Goal: Obtain resource: Download file/media

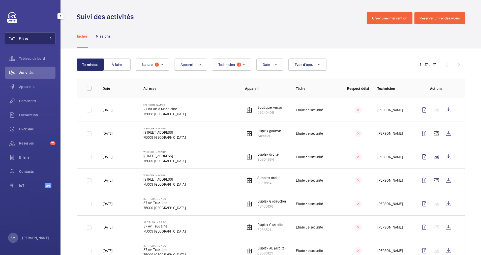
click at [38, 35] on button "Filtres" at bounding box center [30, 38] width 50 height 12
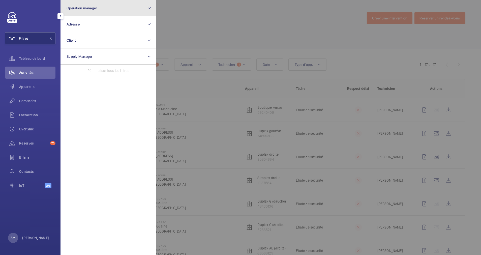
click at [105, 11] on button "Operation manager" at bounding box center [108, 8] width 96 height 16
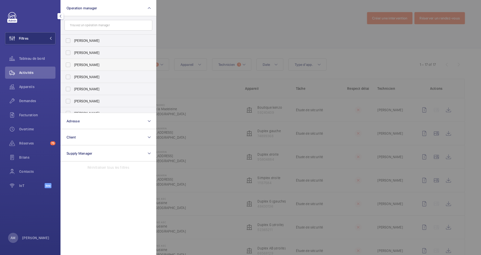
drag, startPoint x: 77, startPoint y: 63, endPoint x: 81, endPoint y: 63, distance: 3.8
click at [80, 63] on span "[PERSON_NAME]" at bounding box center [108, 64] width 69 height 5
drag, startPoint x: 81, startPoint y: 63, endPoint x: 345, endPoint y: 74, distance: 264.5
click at [249, 36] on div at bounding box center [396, 127] width 481 height 255
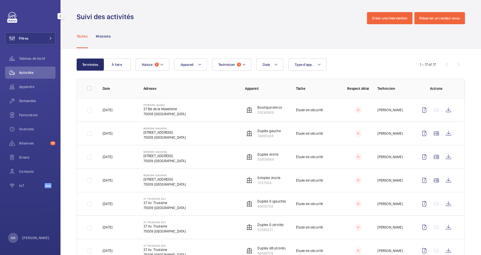
drag, startPoint x: 28, startPoint y: 100, endPoint x: 30, endPoint y: 94, distance: 6.5
click at [30, 95] on div "Demandes" at bounding box center [30, 101] width 50 height 12
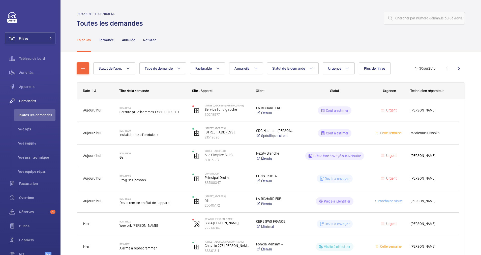
click at [204, 19] on div at bounding box center [305, 18] width 319 height 12
click at [27, 35] on span "Filtres" at bounding box center [16, 38] width 23 height 12
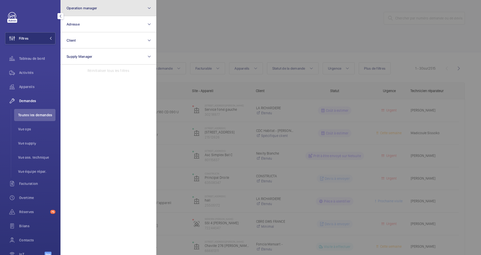
click at [78, 15] on button "Operation manager" at bounding box center [108, 8] width 96 height 16
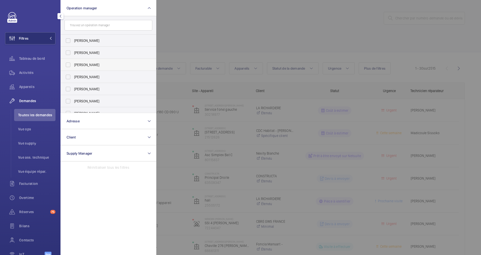
click at [89, 65] on span "[PERSON_NAME]" at bounding box center [108, 64] width 69 height 5
click at [73, 65] on input "[PERSON_NAME]" at bounding box center [68, 65] width 10 height 10
checkbox input "true"
click at [212, 41] on div at bounding box center [396, 127] width 481 height 255
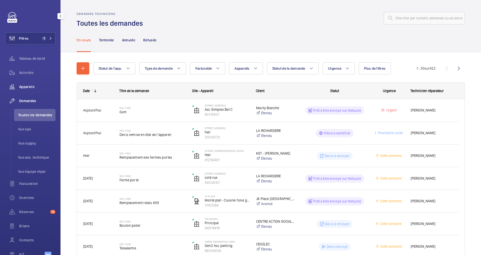
click at [22, 84] on div "Appareils" at bounding box center [30, 87] width 50 height 12
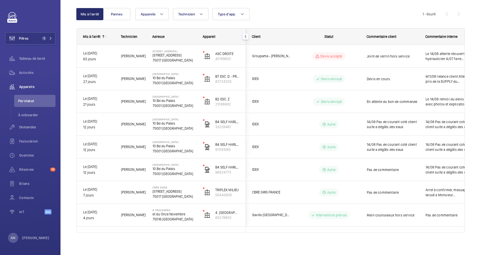
scroll to position [49, 0]
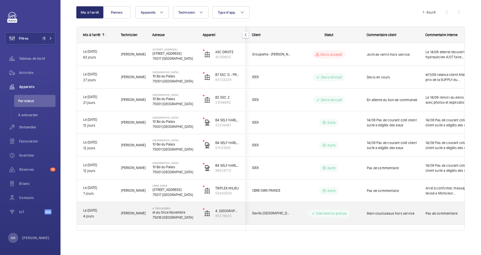
click at [182, 210] on p "et du Onze Novembre" at bounding box center [174, 212] width 44 height 5
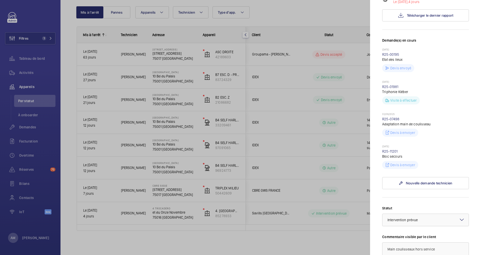
scroll to position [113, 0]
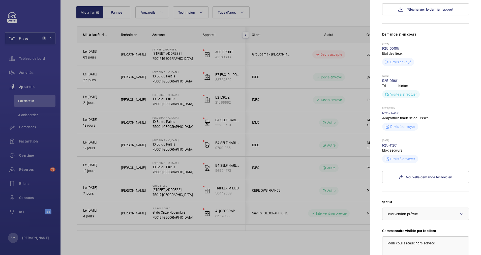
click at [415, 137] on div "[DATE] R25-07498 Adaptation main de coulisseau Devis à envoyer" at bounding box center [425, 122] width 87 height 32
click at [391, 111] on link "R25-07498" at bounding box center [390, 113] width 17 height 4
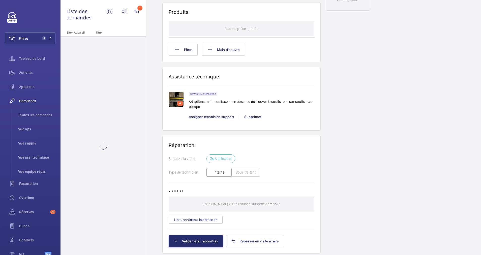
scroll to position [302, 0]
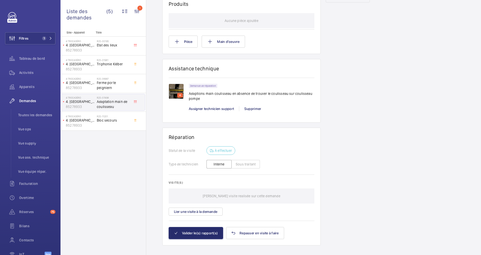
click at [175, 88] on img at bounding box center [176, 91] width 15 height 15
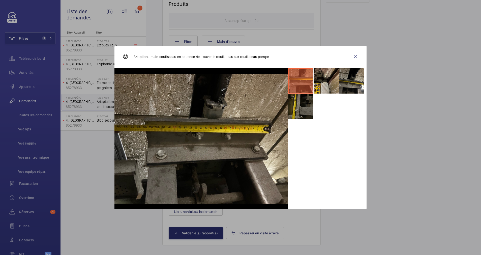
click at [328, 83] on li at bounding box center [325, 80] width 25 height 25
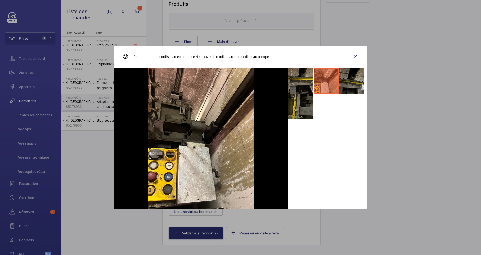
click at [349, 83] on li at bounding box center [351, 80] width 25 height 25
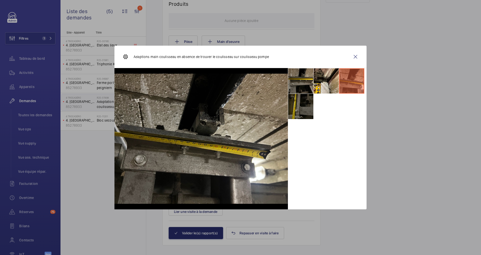
click at [307, 103] on li at bounding box center [300, 106] width 25 height 25
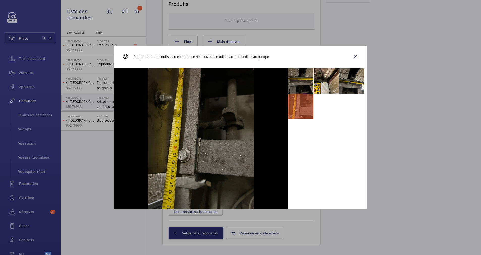
click at [299, 79] on li at bounding box center [300, 80] width 25 height 25
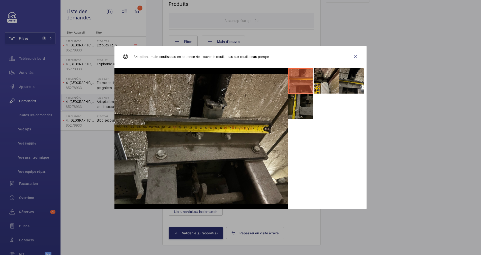
click at [329, 74] on li at bounding box center [325, 80] width 25 height 25
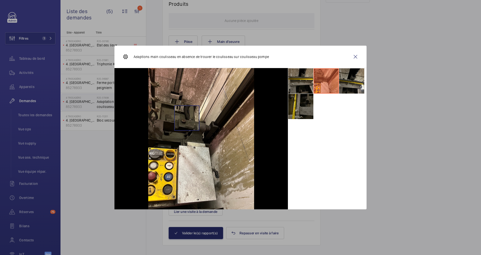
click at [187, 118] on img at bounding box center [201, 138] width 106 height 141
click at [304, 82] on li at bounding box center [300, 80] width 25 height 25
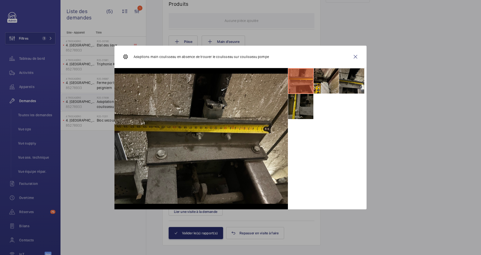
click at [323, 84] on li at bounding box center [325, 80] width 25 height 25
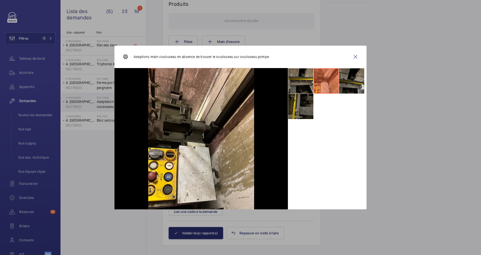
click at [345, 85] on li at bounding box center [351, 80] width 25 height 25
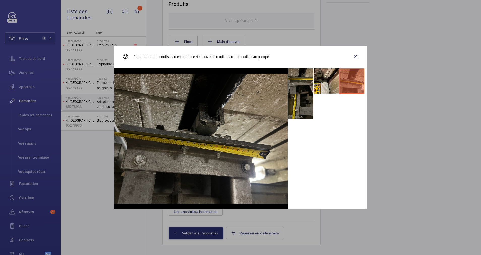
click at [350, 81] on li at bounding box center [351, 80] width 25 height 25
click at [326, 80] on li at bounding box center [325, 80] width 25 height 25
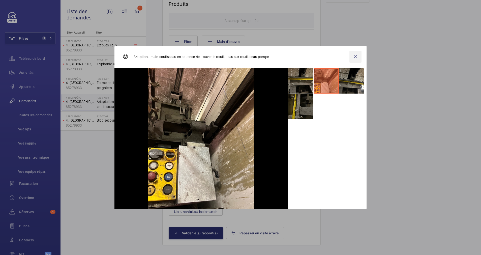
click at [356, 58] on wm-front-icon-button at bounding box center [355, 57] width 12 height 12
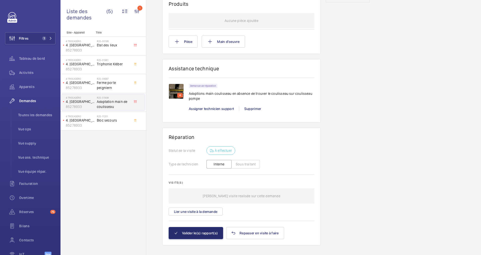
scroll to position [0, 0]
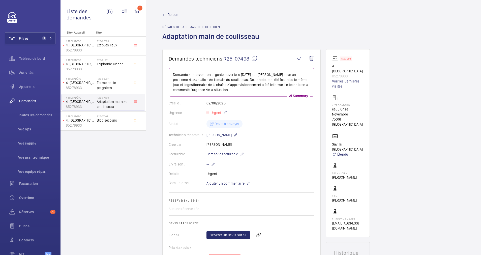
click at [347, 71] on wm-front-card "Stopped 4. [GEOGRAPHIC_DATA] 85278933 Voir les dernières visites 4 Trocadéro et…" at bounding box center [347, 143] width 44 height 188
drag, startPoint x: 347, startPoint y: 71, endPoint x: 342, endPoint y: 70, distance: 4.9
copy p "4. [GEOGRAPHIC_DATA]"
click at [50, 40] on mat-icon at bounding box center [50, 38] width 3 height 3
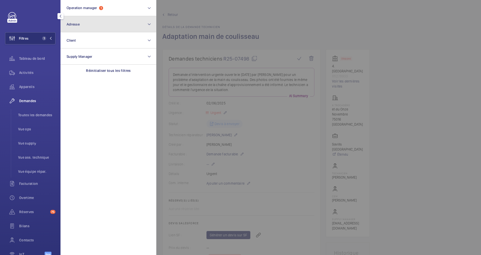
click at [85, 24] on button "Adresse" at bounding box center [108, 24] width 96 height 16
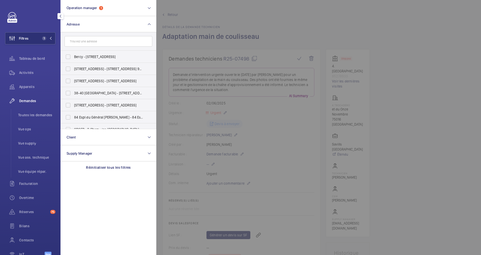
click at [81, 39] on input "text" at bounding box center [108, 41] width 88 height 11
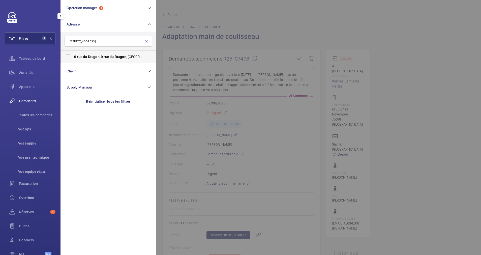
type input "[STREET_ADDRESS]"
click at [71, 57] on label "[STREET_ADDRESS][GEOGRAPHIC_DATA][STREET_ADDRESS]" at bounding box center [105, 57] width 88 height 12
click at [71, 57] on input "[STREET_ADDRESS][GEOGRAPHIC_DATA][STREET_ADDRESS]" at bounding box center [68, 57] width 10 height 10
checkbox input "true"
click at [27, 71] on span "Activités" at bounding box center [37, 72] width 36 height 5
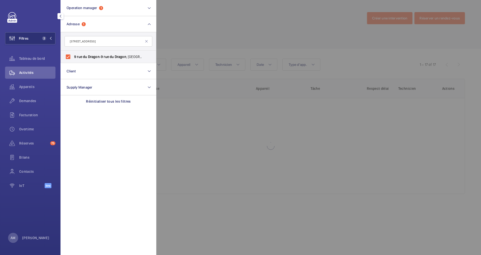
click at [209, 32] on div at bounding box center [396, 127] width 481 height 255
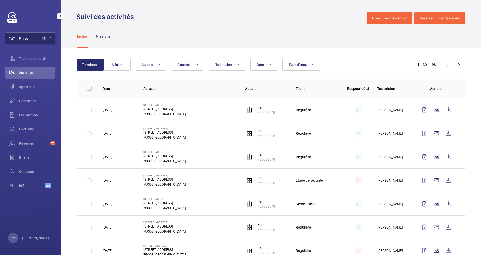
click at [45, 35] on button "Filtres 2" at bounding box center [30, 38] width 50 height 12
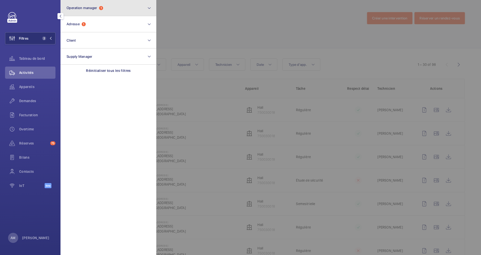
click at [114, 9] on button "Operation manager 1" at bounding box center [108, 8] width 96 height 16
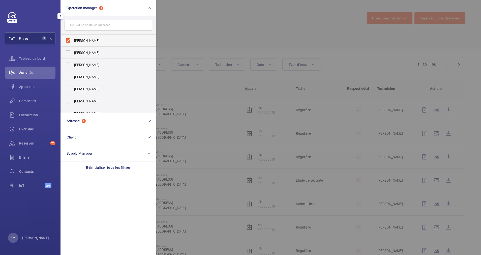
click at [69, 38] on label "[PERSON_NAME]" at bounding box center [105, 41] width 88 height 12
click at [69, 38] on input "[PERSON_NAME]" at bounding box center [68, 41] width 10 height 10
checkbox input "false"
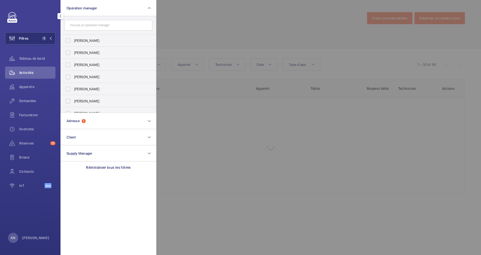
click at [226, 27] on div at bounding box center [396, 127] width 481 height 255
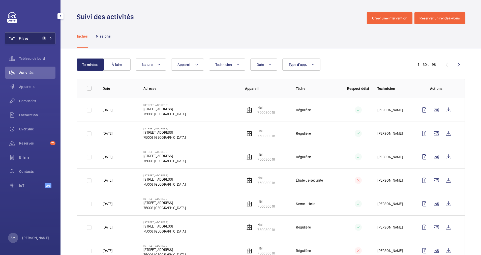
click at [38, 35] on button "Filtres 1" at bounding box center [30, 38] width 50 height 12
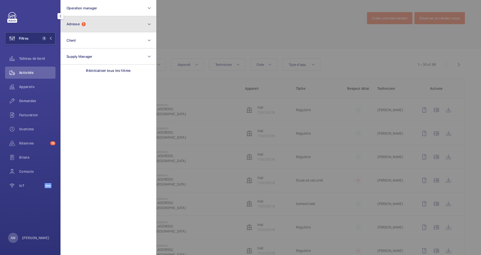
click at [112, 28] on button "Adresse 1" at bounding box center [108, 24] width 96 height 16
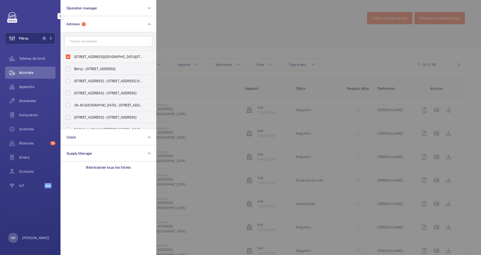
click at [69, 55] on label "[STREET_ADDRESS][GEOGRAPHIC_DATA][STREET_ADDRESS]" at bounding box center [105, 57] width 88 height 12
click at [69, 55] on input "[STREET_ADDRESS][GEOGRAPHIC_DATA][STREET_ADDRESS]" at bounding box center [68, 57] width 10 height 10
checkbox input "false"
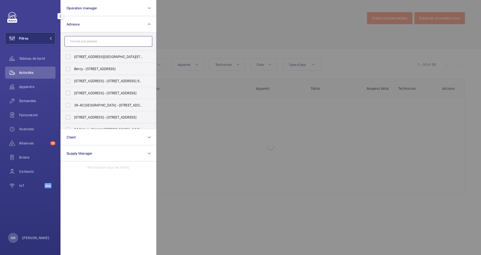
click at [87, 42] on input "text" at bounding box center [108, 41] width 88 height 11
paste input "23 Linois"
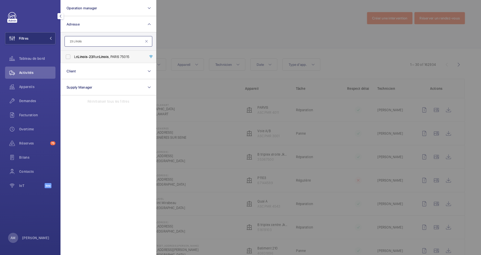
type input "23 Linois"
click at [93, 58] on span "23" at bounding box center [91, 57] width 4 height 4
click at [73, 58] on input "Le Linois - [STREET_ADDRESS]" at bounding box center [68, 57] width 10 height 10
checkbox input "true"
click at [251, 50] on div at bounding box center [396, 127] width 481 height 255
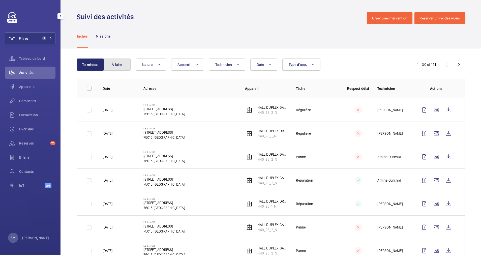
click at [114, 62] on button "À faire" at bounding box center [116, 64] width 27 height 12
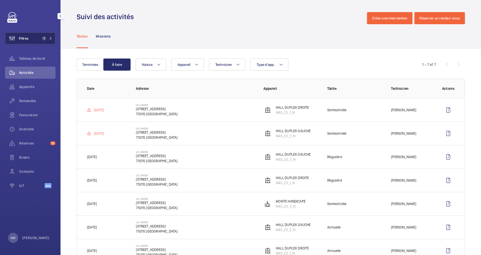
click at [47, 34] on button "Filtres 1" at bounding box center [30, 38] width 50 height 12
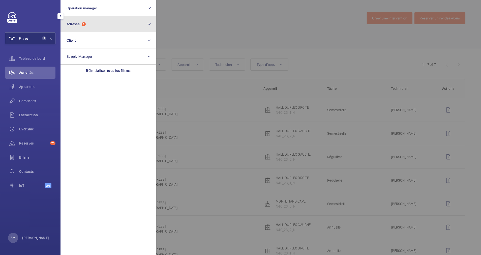
click at [102, 24] on button "Adresse 1" at bounding box center [108, 24] width 96 height 16
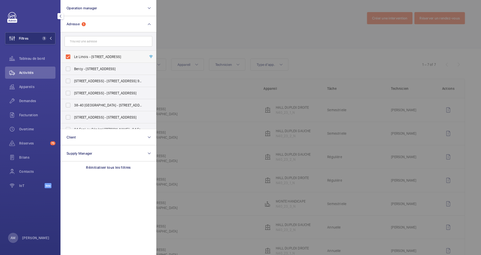
click at [69, 54] on label "Le Linois - [STREET_ADDRESS]" at bounding box center [105, 57] width 88 height 12
click at [69, 54] on input "Le Linois - [STREET_ADDRESS]" at bounding box center [68, 57] width 10 height 10
checkbox input "false"
click at [104, 41] on input "text" at bounding box center [108, 41] width 88 height 11
paste input "[STREET_ADDRESS]"
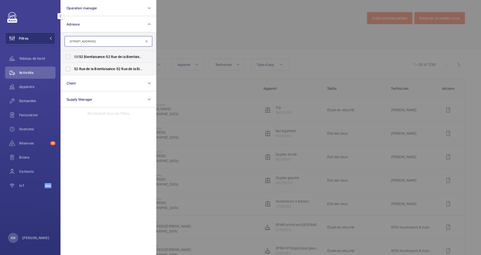
type input "[STREET_ADDRESS]"
click at [68, 69] on label "[STREET_ADDRESS] - [STREET_ADDRESS]" at bounding box center [105, 69] width 88 height 12
click at [68, 69] on input "[STREET_ADDRESS] - [STREET_ADDRESS]" at bounding box center [68, 69] width 10 height 10
checkbox input "true"
click at [218, 29] on div at bounding box center [396, 127] width 481 height 255
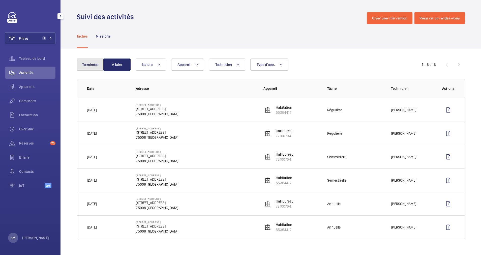
click at [94, 67] on button "Terminées" at bounding box center [90, 64] width 27 height 12
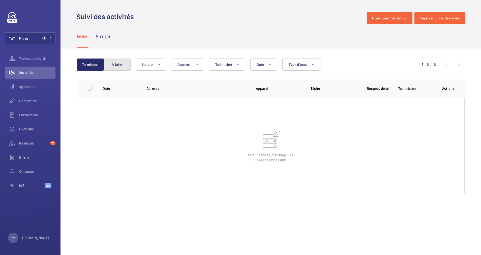
click at [122, 68] on button "À faire" at bounding box center [116, 64] width 27 height 12
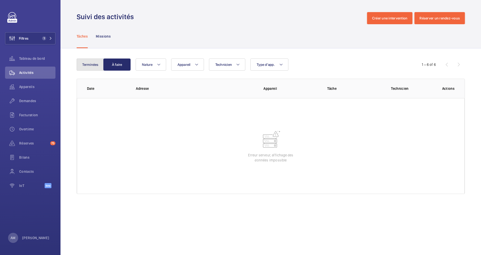
click at [93, 64] on button "Terminées" at bounding box center [90, 64] width 27 height 12
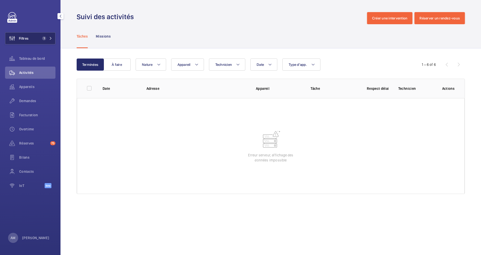
click at [52, 38] on mat-icon at bounding box center [50, 38] width 3 height 3
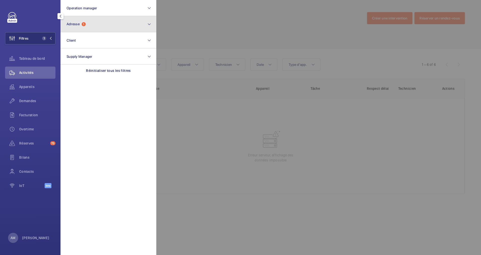
click at [98, 25] on button "Adresse 1" at bounding box center [108, 24] width 96 height 16
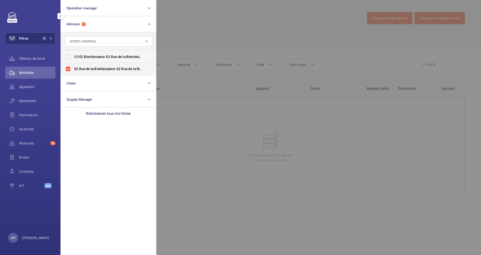
type input "[STREET_ADDRESS]"
click at [68, 54] on label "SSI 52 Bienfaisance - [STREET_ADDRESS]" at bounding box center [105, 57] width 88 height 12
click at [68, 54] on input "SSI 52 Bienfaisance - [STREET_ADDRESS]" at bounding box center [68, 57] width 10 height 10
checkbox input "true"
click at [180, 29] on div at bounding box center [396, 127] width 481 height 255
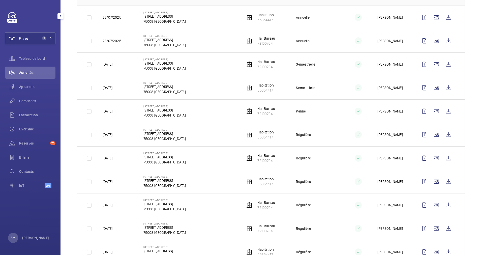
scroll to position [76, 0]
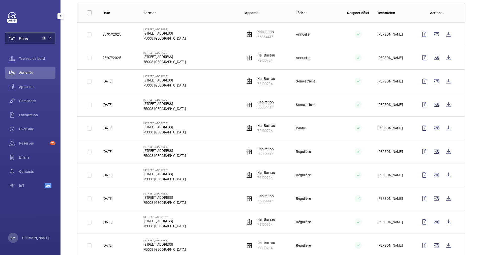
click at [35, 37] on button "Filtres 2" at bounding box center [30, 38] width 50 height 12
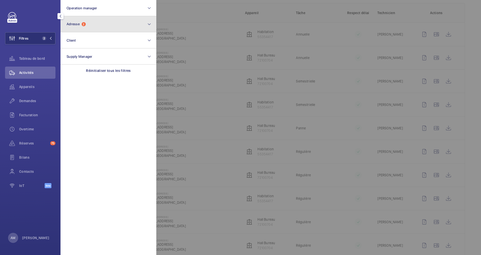
click at [100, 24] on button "Adresse 2" at bounding box center [108, 24] width 96 height 16
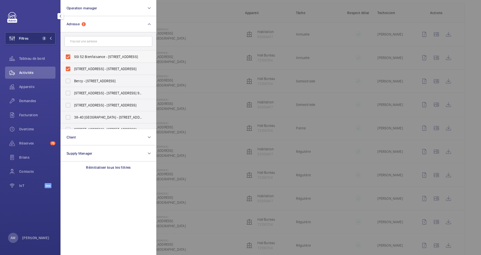
click at [65, 57] on label "SSI 52 Bienfaisance - [STREET_ADDRESS]" at bounding box center [105, 57] width 88 height 12
click at [65, 57] on input "SSI 52 Bienfaisance - [STREET_ADDRESS]" at bounding box center [68, 57] width 10 height 10
checkbox input "false"
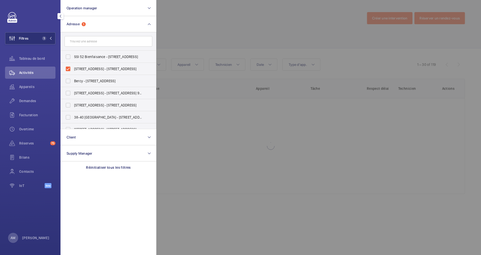
drag, startPoint x: 67, startPoint y: 69, endPoint x: 90, endPoint y: 43, distance: 34.1
click at [69, 68] on label "[STREET_ADDRESS] - [STREET_ADDRESS]" at bounding box center [105, 69] width 88 height 12
click at [69, 68] on input "[STREET_ADDRESS] - [STREET_ADDRESS]" at bounding box center [68, 69] width 10 height 10
checkbox input "false"
click at [90, 43] on input "text" at bounding box center [108, 41] width 88 height 11
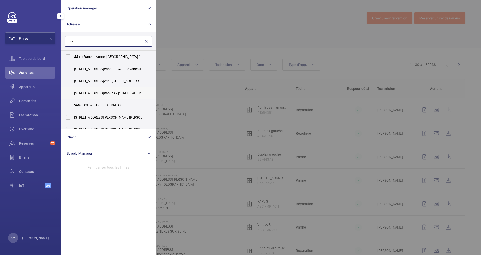
scroll to position [38, 0]
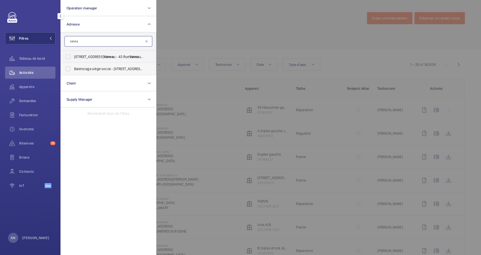
type input "vanea"
click at [82, 68] on span "Balenciaga siège social - [STREET_ADDRESS]" at bounding box center [108, 68] width 69 height 5
click at [73, 68] on input "Balenciaga siège social - [STREET_ADDRESS]" at bounding box center [68, 69] width 10 height 10
checkbox input "true"
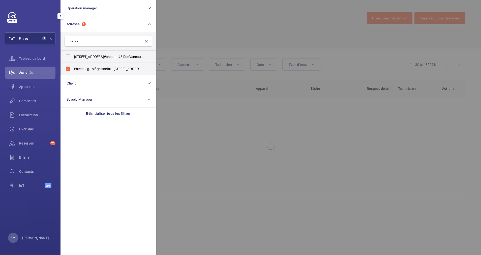
click at [241, 30] on div at bounding box center [396, 127] width 481 height 255
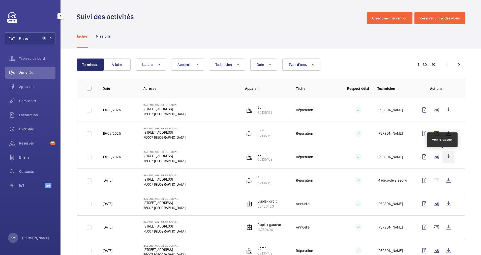
click at [444, 157] on wm-front-icon-button at bounding box center [448, 157] width 12 height 12
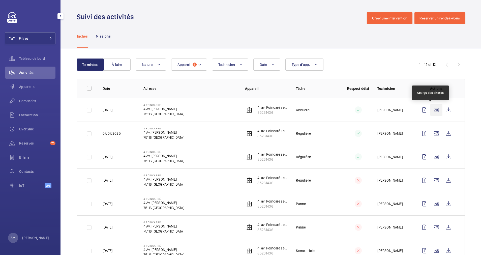
click at [430, 109] on wm-front-icon-button at bounding box center [436, 110] width 12 height 12
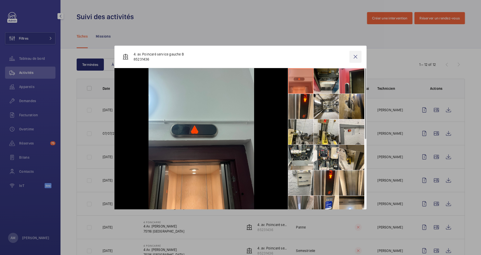
click at [355, 57] on wm-front-icon-button at bounding box center [355, 57] width 12 height 12
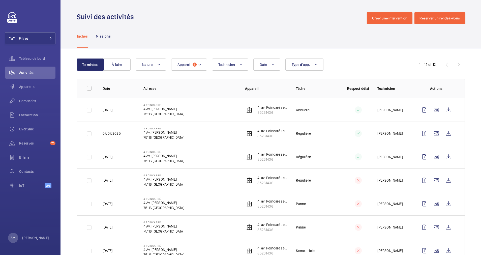
scroll to position [38, 0]
